Goal: Obtain resource: Obtain resource

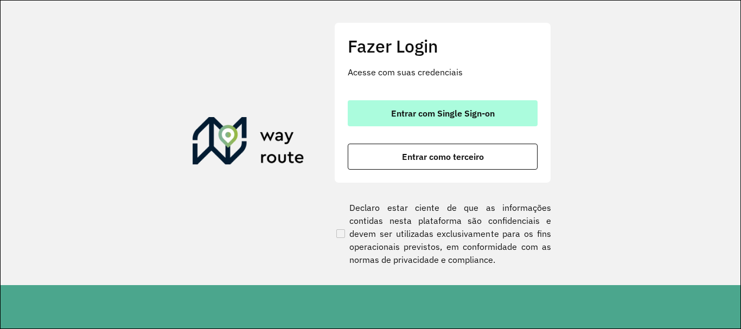
click at [511, 124] on button "Entrar com Single Sign-on" at bounding box center [443, 113] width 190 height 26
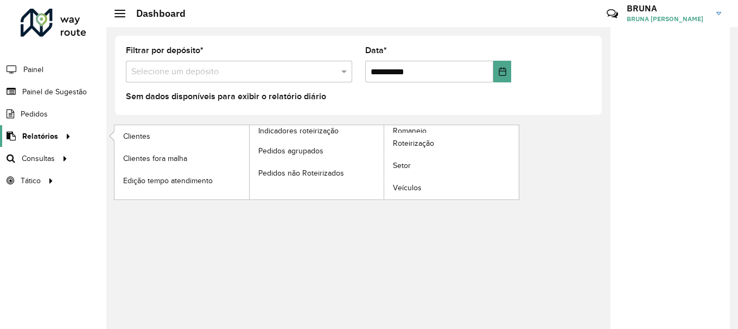
click at [44, 135] on span "Relatórios" at bounding box center [40, 136] width 36 height 11
click at [412, 128] on span "Romaneio" at bounding box center [410, 130] width 35 height 11
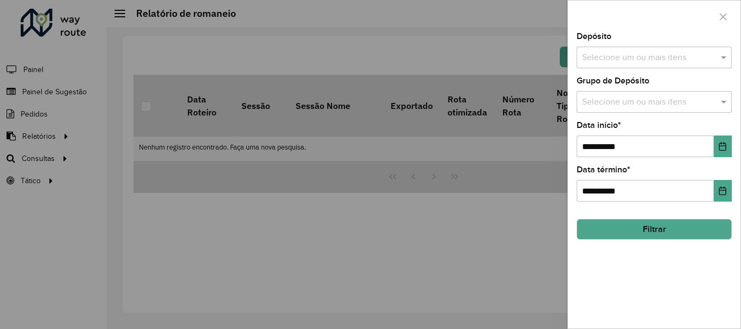
click at [678, 43] on div "Depósito Selecione um ou mais itens" at bounding box center [654, 51] width 155 height 36
click at [666, 64] on input "text" at bounding box center [649, 58] width 139 height 13
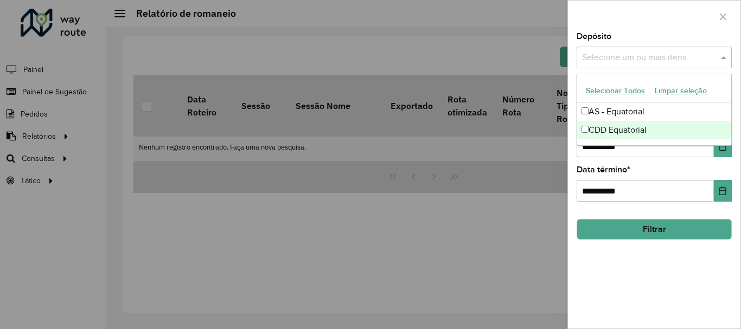
click at [633, 128] on div "CDD Equatorial" at bounding box center [654, 130] width 154 height 18
click at [721, 152] on button "Choose Date" at bounding box center [723, 147] width 18 height 22
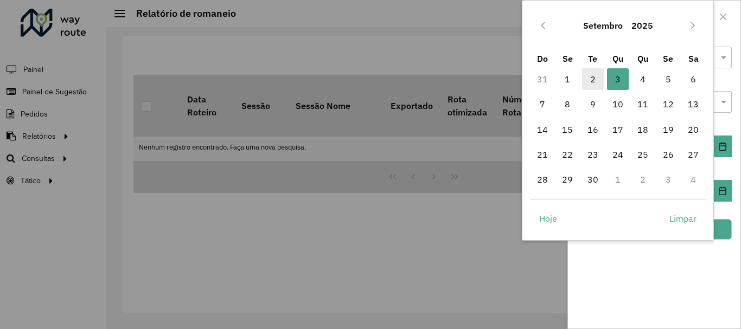
click at [594, 79] on span "2" at bounding box center [593, 79] width 22 height 22
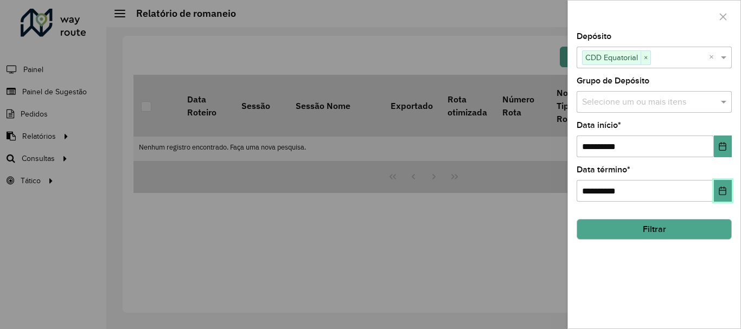
click at [718, 187] on button "Choose Date" at bounding box center [723, 191] width 18 height 22
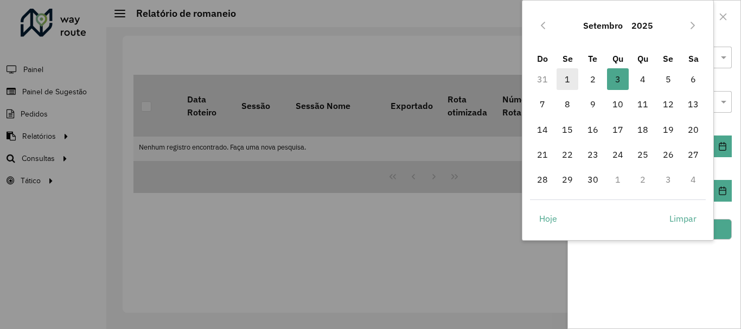
click at [562, 80] on span "1" at bounding box center [568, 79] width 22 height 22
type input "**********"
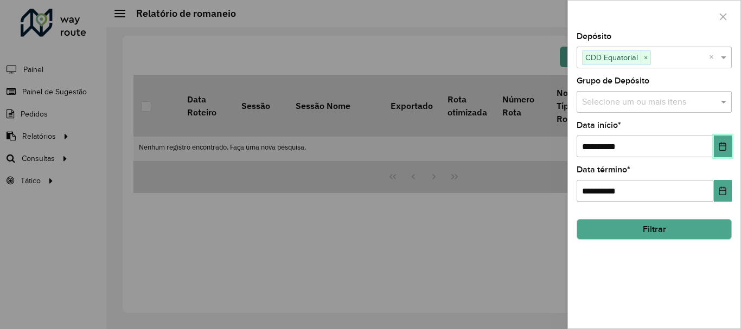
click at [725, 142] on button "Choose Date" at bounding box center [723, 147] width 18 height 22
click at [728, 189] on button "Choose Date" at bounding box center [723, 191] width 18 height 22
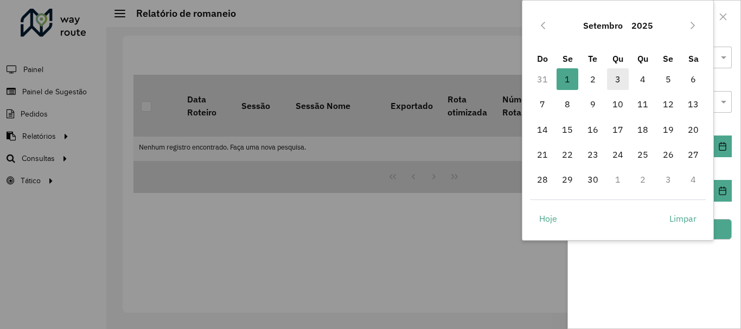
click at [611, 81] on span "3" at bounding box center [618, 79] width 22 height 22
type input "**********"
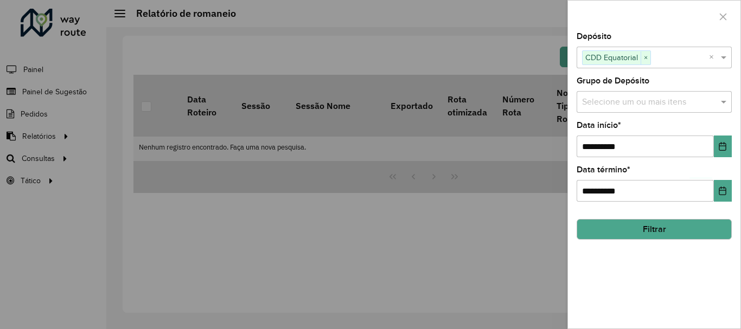
click at [630, 227] on button "Filtrar" at bounding box center [654, 229] width 155 height 21
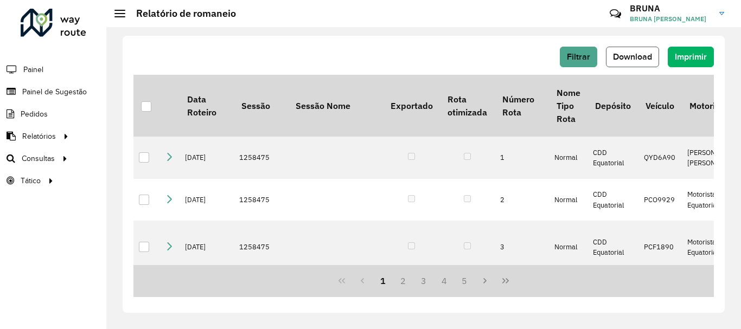
click at [625, 56] on span "Download" at bounding box center [632, 56] width 39 height 9
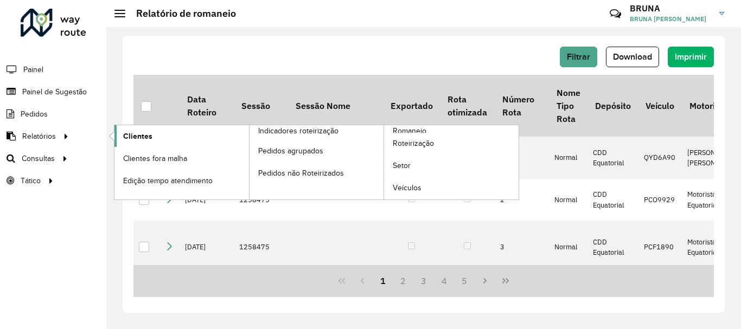
click at [142, 134] on span "Clientes" at bounding box center [137, 136] width 29 height 11
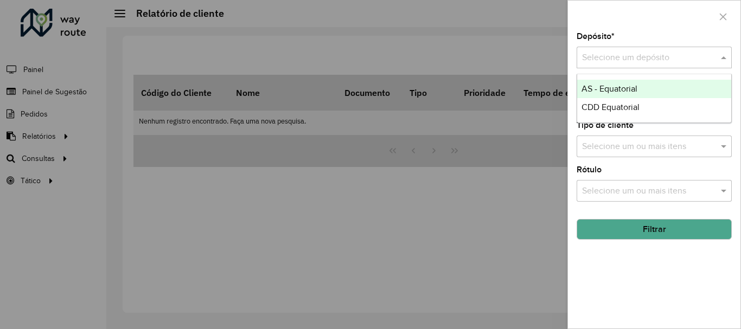
click at [644, 53] on input "text" at bounding box center [643, 58] width 123 height 13
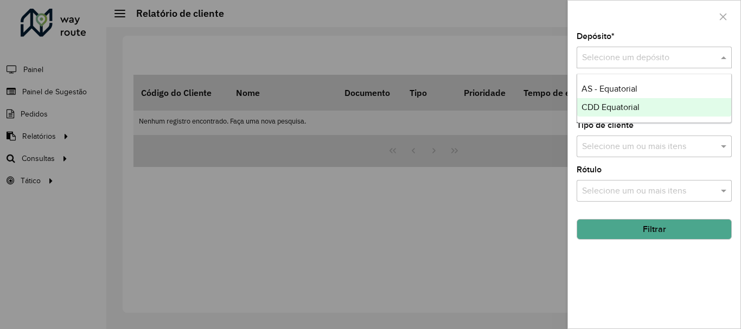
click at [603, 107] on span "CDD Equatorial" at bounding box center [611, 107] width 58 height 9
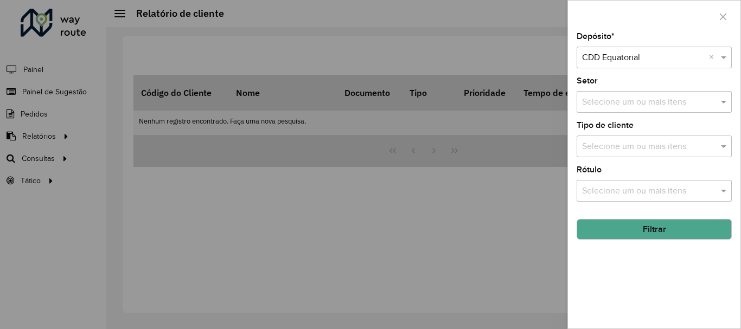
click at [632, 227] on button "Filtrar" at bounding box center [654, 229] width 155 height 21
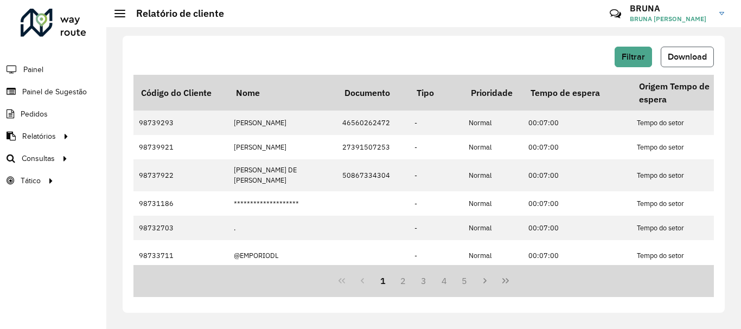
click at [675, 56] on span "Download" at bounding box center [687, 56] width 39 height 9
